Goal: Task Accomplishment & Management: Complete application form

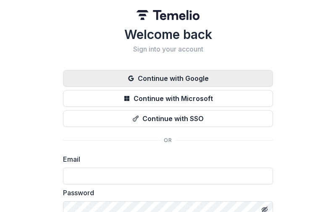
click at [197, 78] on button "Continue with Google" at bounding box center [168, 78] width 210 height 17
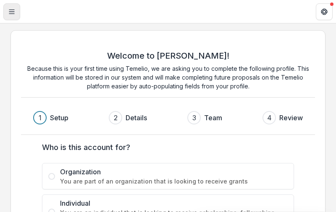
click at [13, 14] on icon "Toggle Menu" at bounding box center [11, 11] width 7 height 7
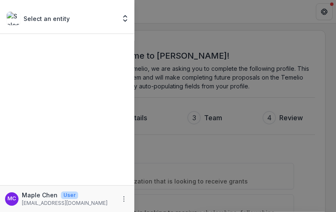
click at [206, 132] on div "Select an entity Team Settings MC Maple Chen User [EMAIL_ADDRESS][DOMAIN_NAME]" at bounding box center [168, 106] width 336 height 212
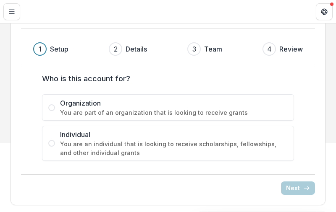
scroll to position [69, 0]
click at [54, 142] on label "Individual You are an individual that is looking to receive scholarships, fello…" at bounding box center [168, 143] width 252 height 35
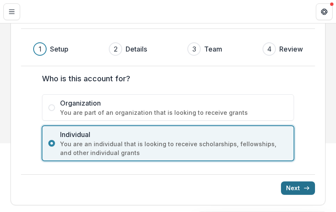
click at [294, 192] on button "Next" at bounding box center [298, 188] width 34 height 13
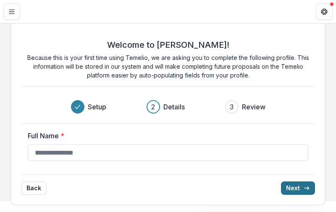
scroll to position [11, 0]
